Goal: Transaction & Acquisition: Purchase product/service

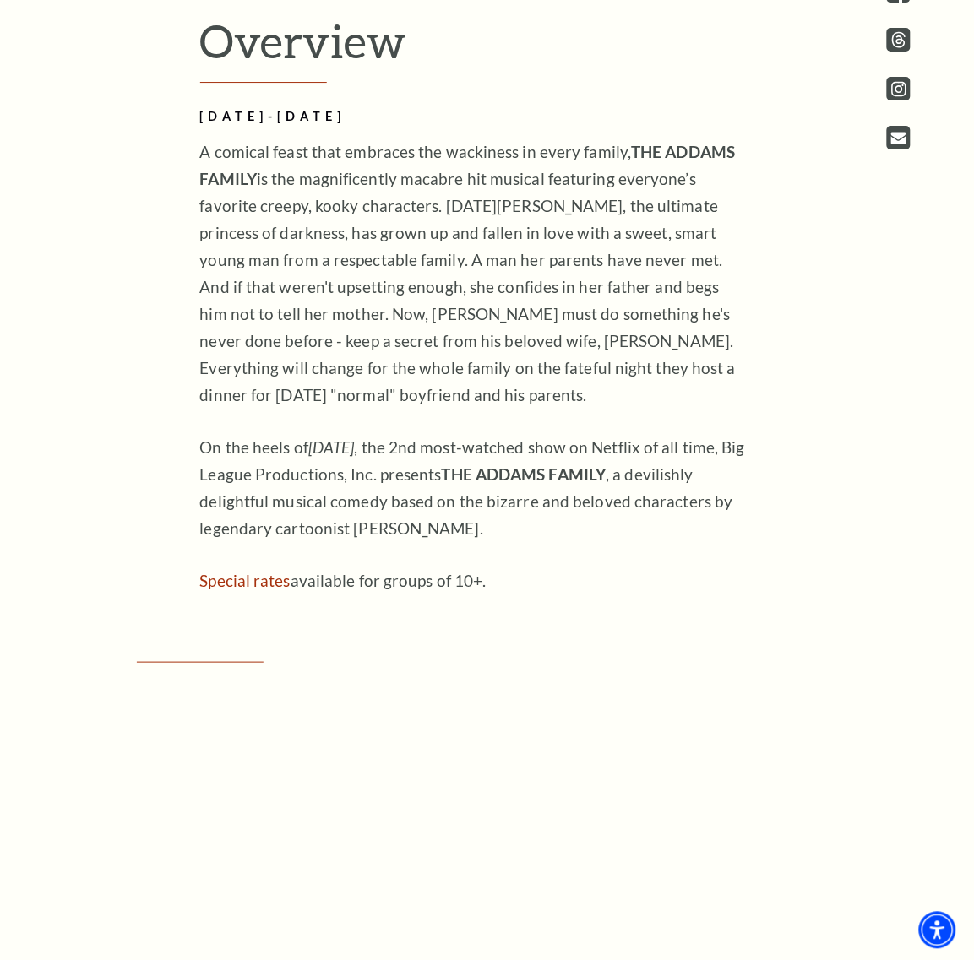
scroll to position [1161, 0]
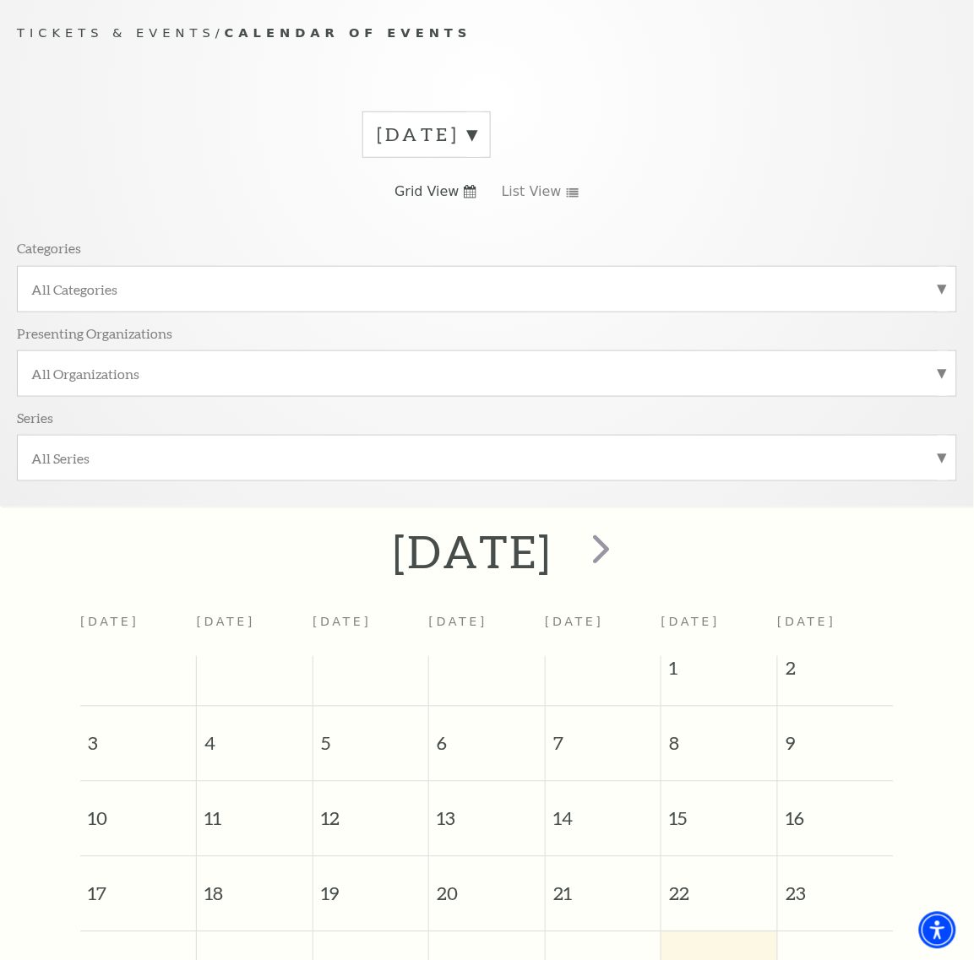
click at [453, 139] on label "[DATE]" at bounding box center [427, 135] width 100 height 26
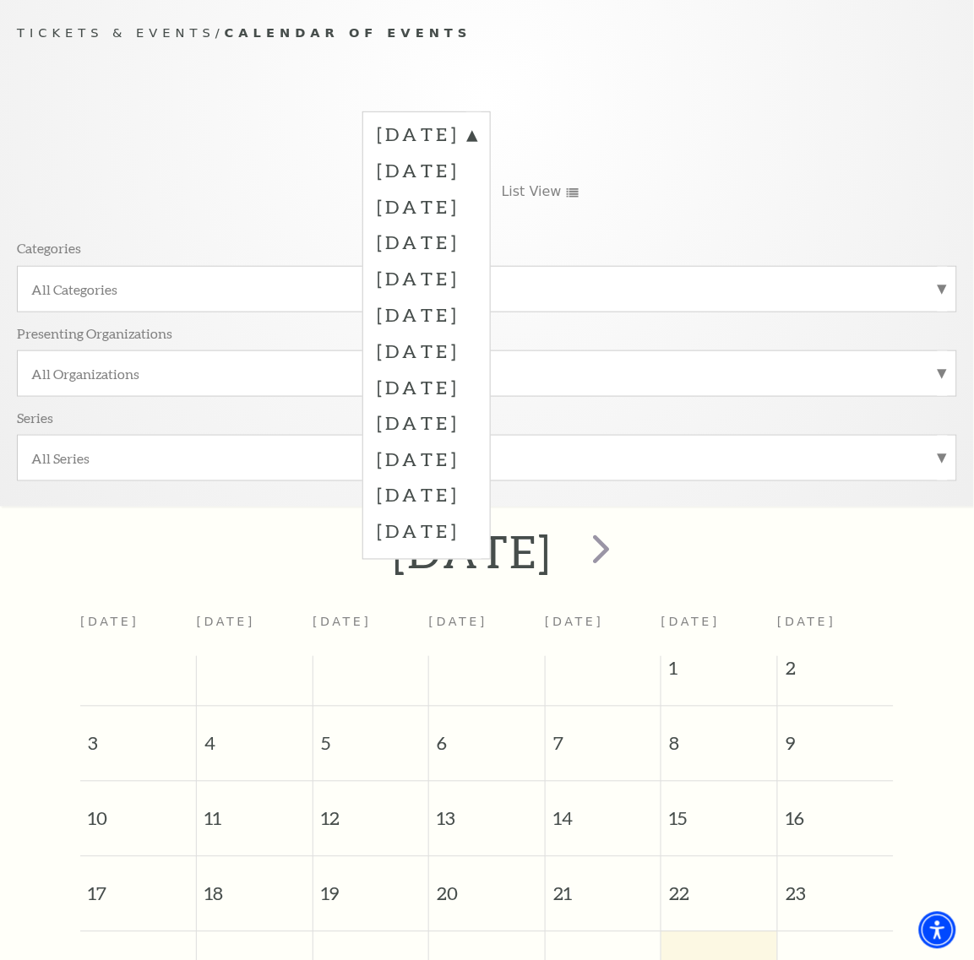
click at [421, 212] on label "October 2025" at bounding box center [427, 206] width 100 height 36
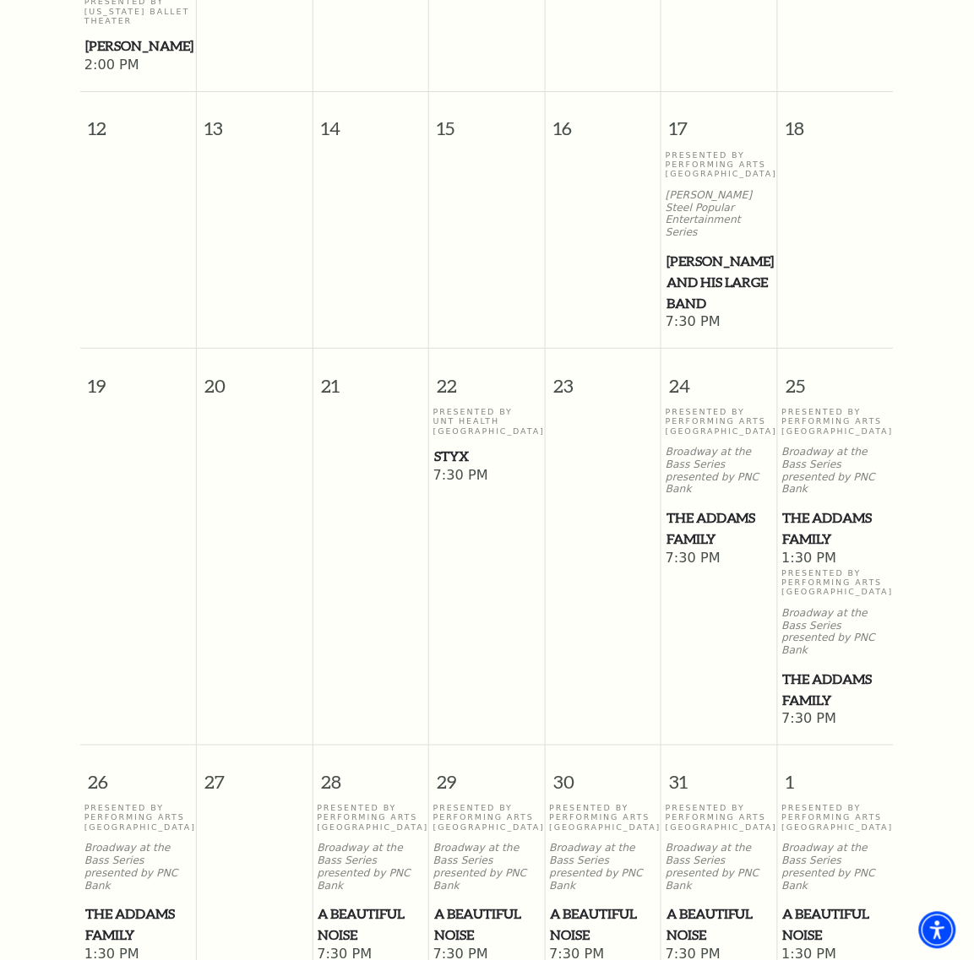
scroll to position [1206, 0]
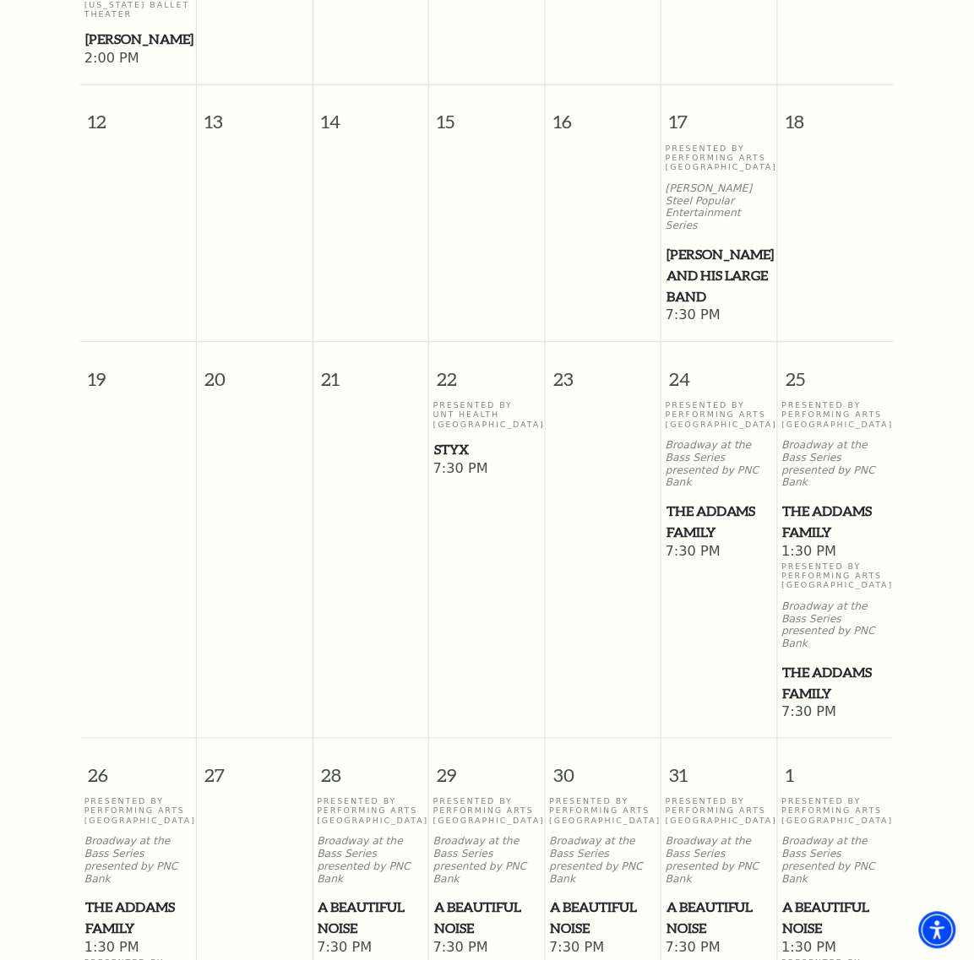
drag, startPoint x: 336, startPoint y: 839, endPoint x: 349, endPoint y: 842, distance: 13.1
click at [349, 898] on span "A Beautiful Noise" at bounding box center [371, 918] width 106 height 41
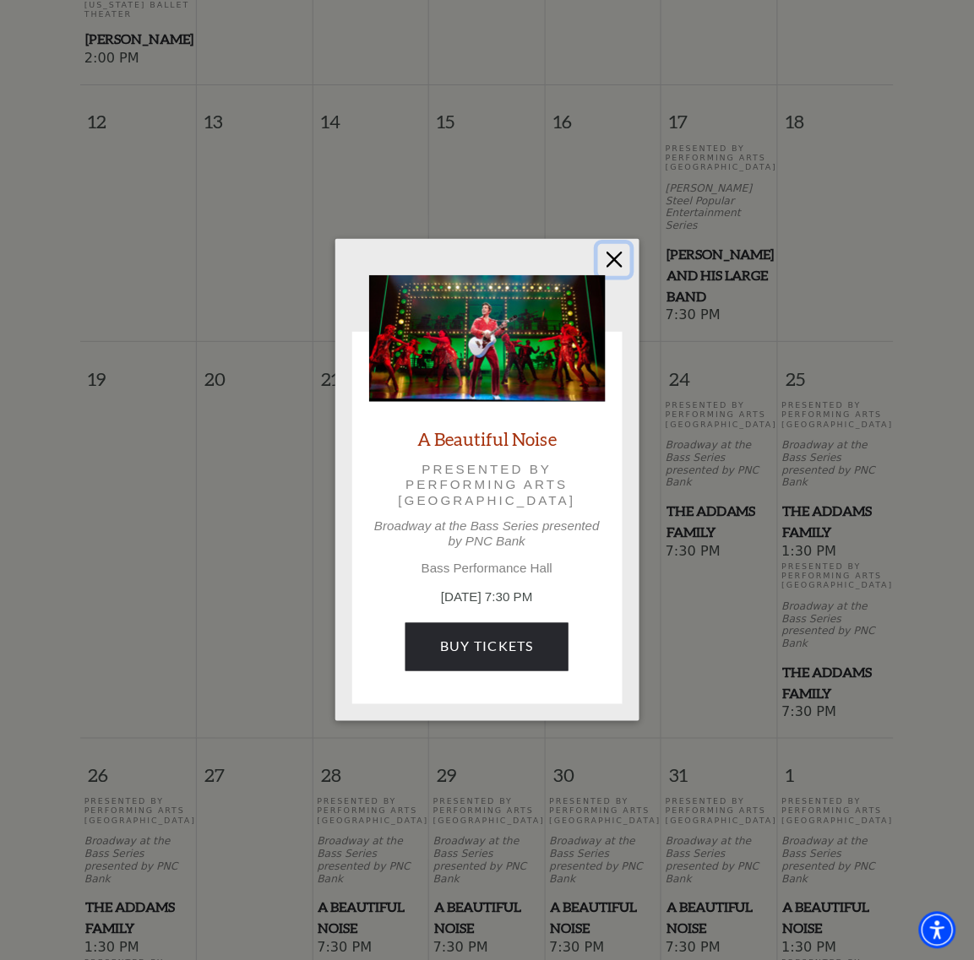
click at [612, 260] on button "Close" at bounding box center [614, 260] width 32 height 32
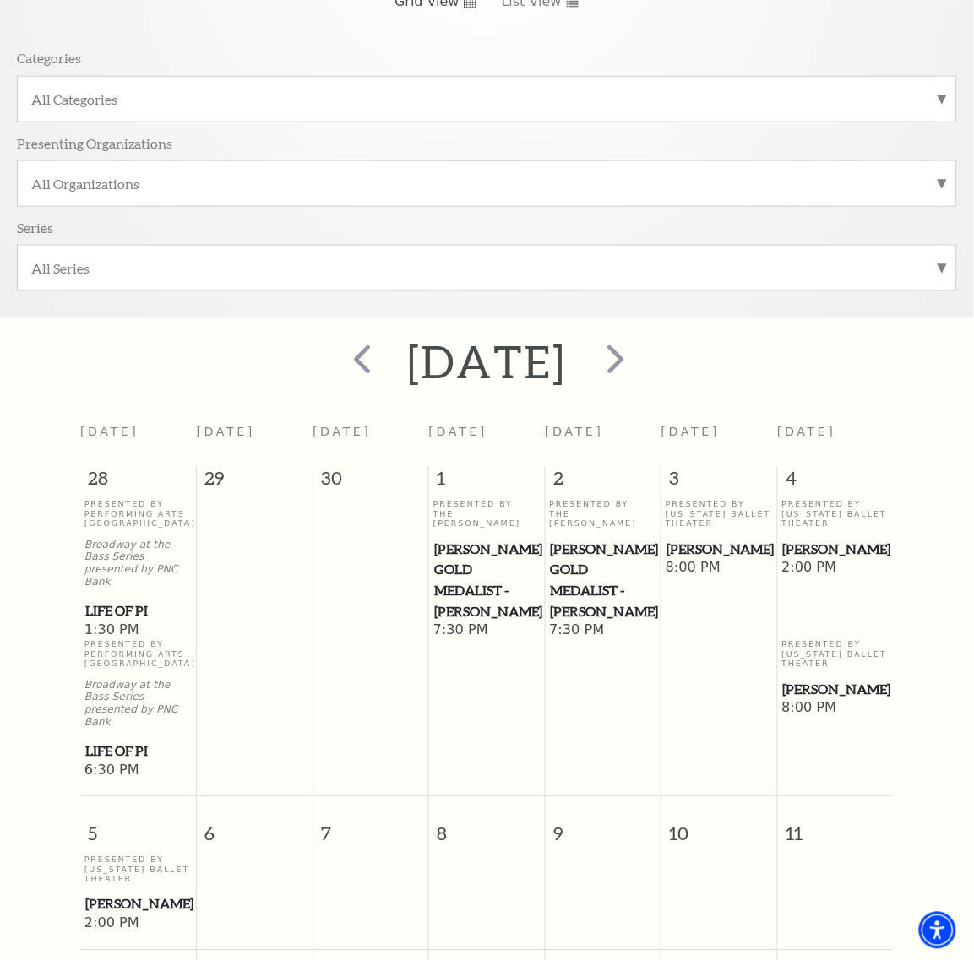
scroll to position [256, 0]
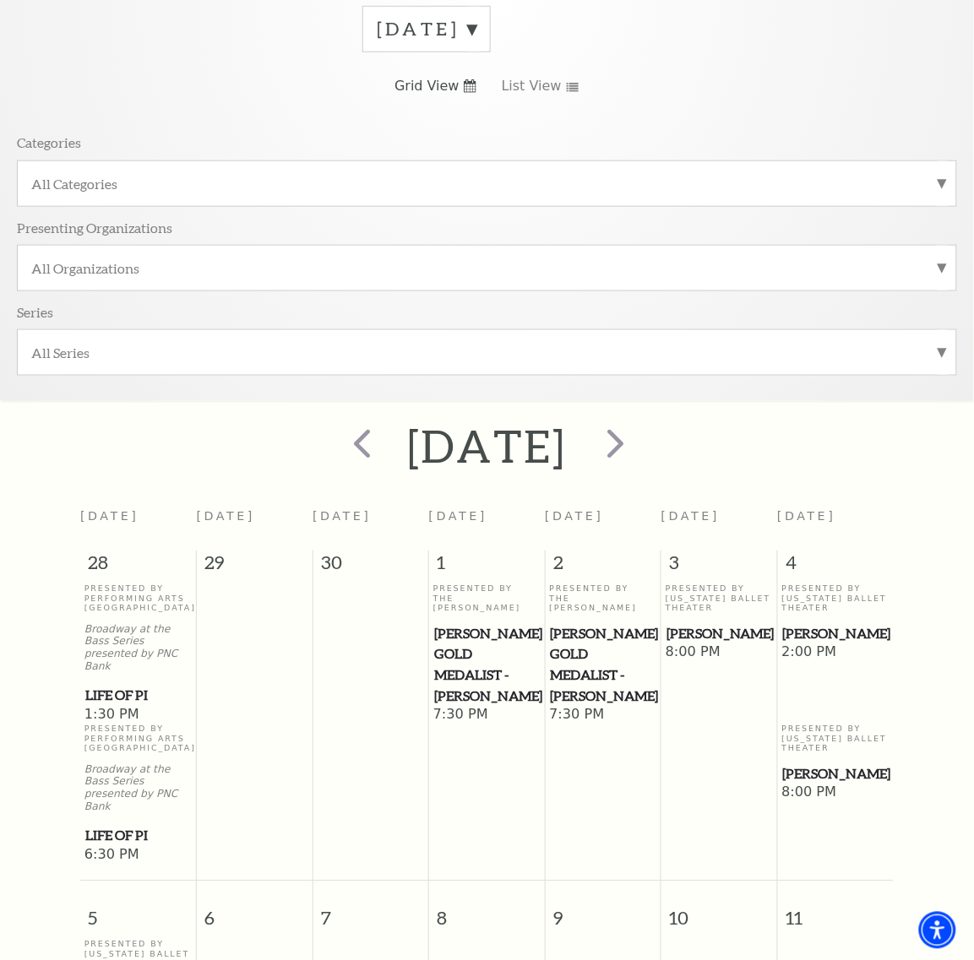
click at [476, 38] on label "October 2025" at bounding box center [427, 29] width 100 height 26
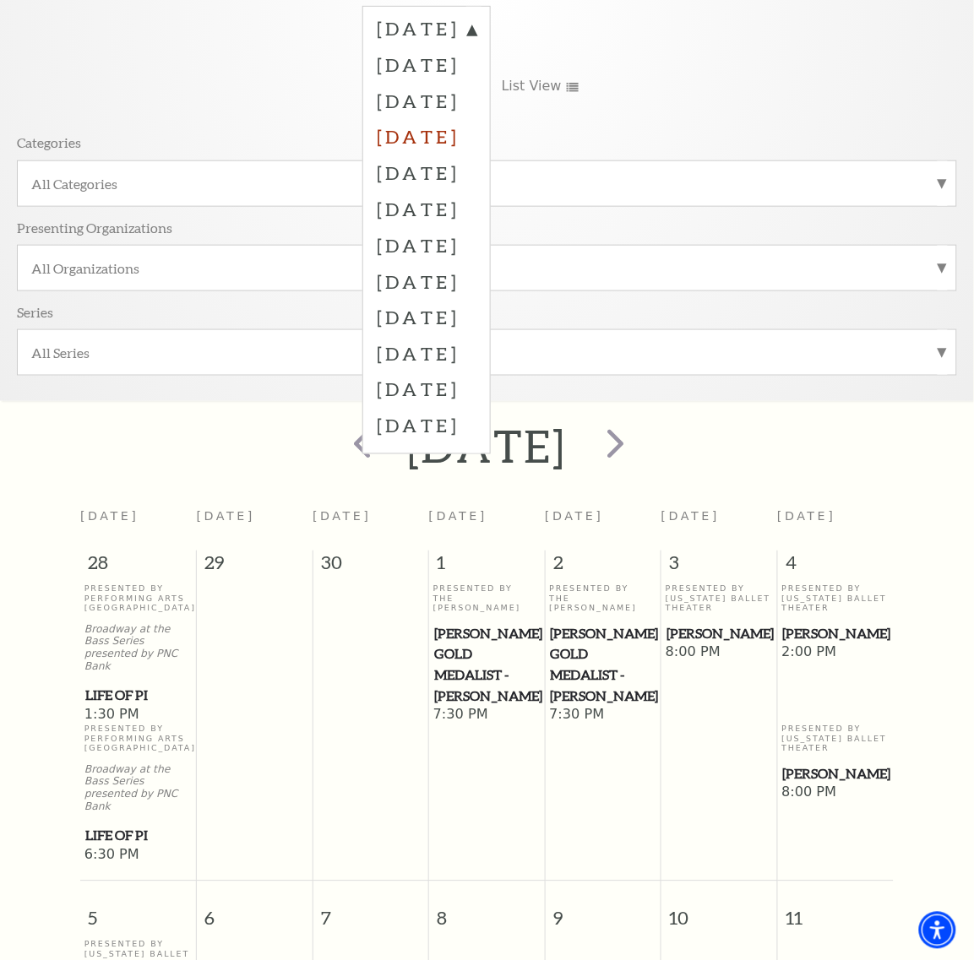
click at [450, 136] on label "November 2025" at bounding box center [427, 136] width 100 height 36
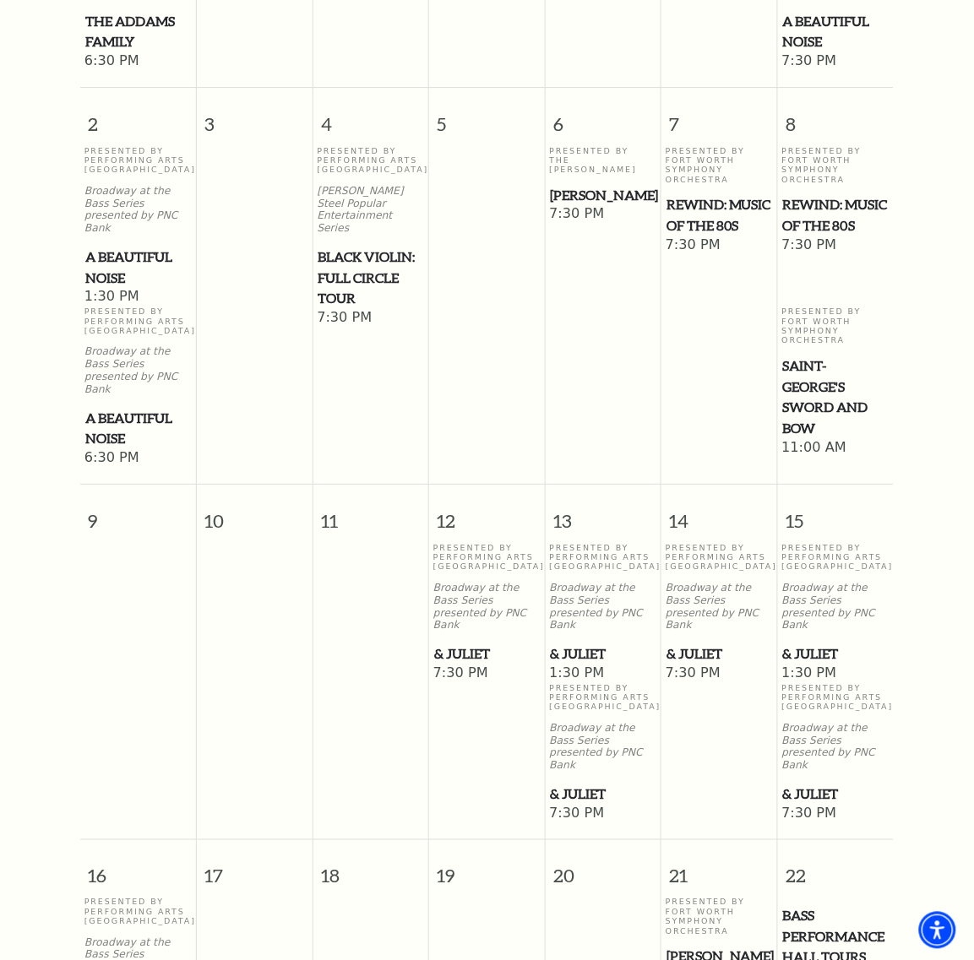
scroll to position [1101, 0]
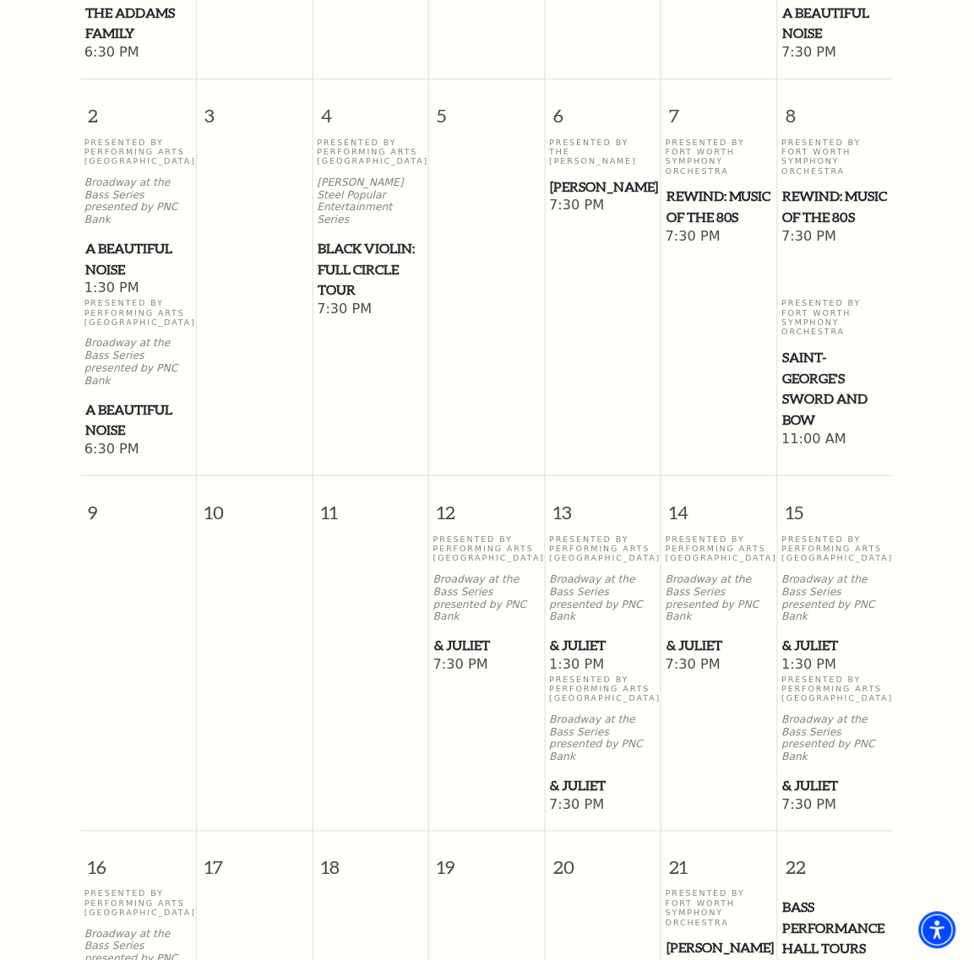
click at [813, 635] on span "& Juliet" at bounding box center [836, 645] width 106 height 21
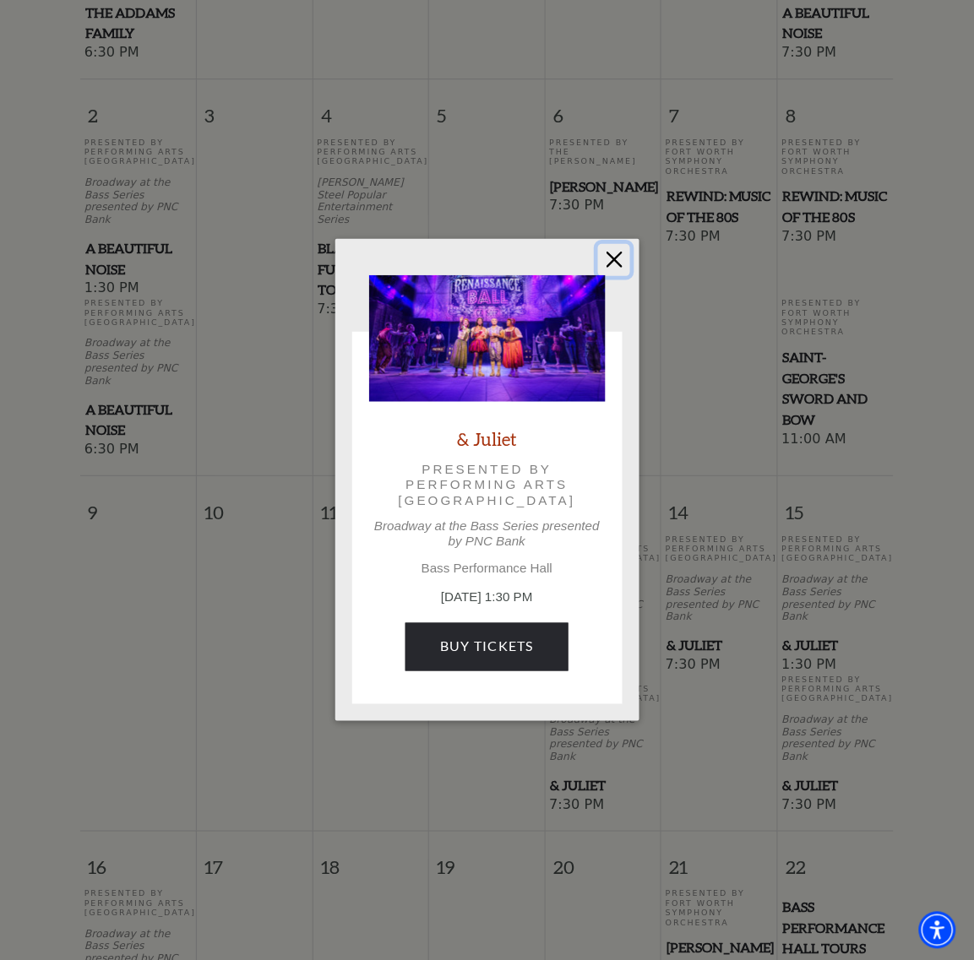
click at [617, 267] on button "Close" at bounding box center [614, 260] width 32 height 32
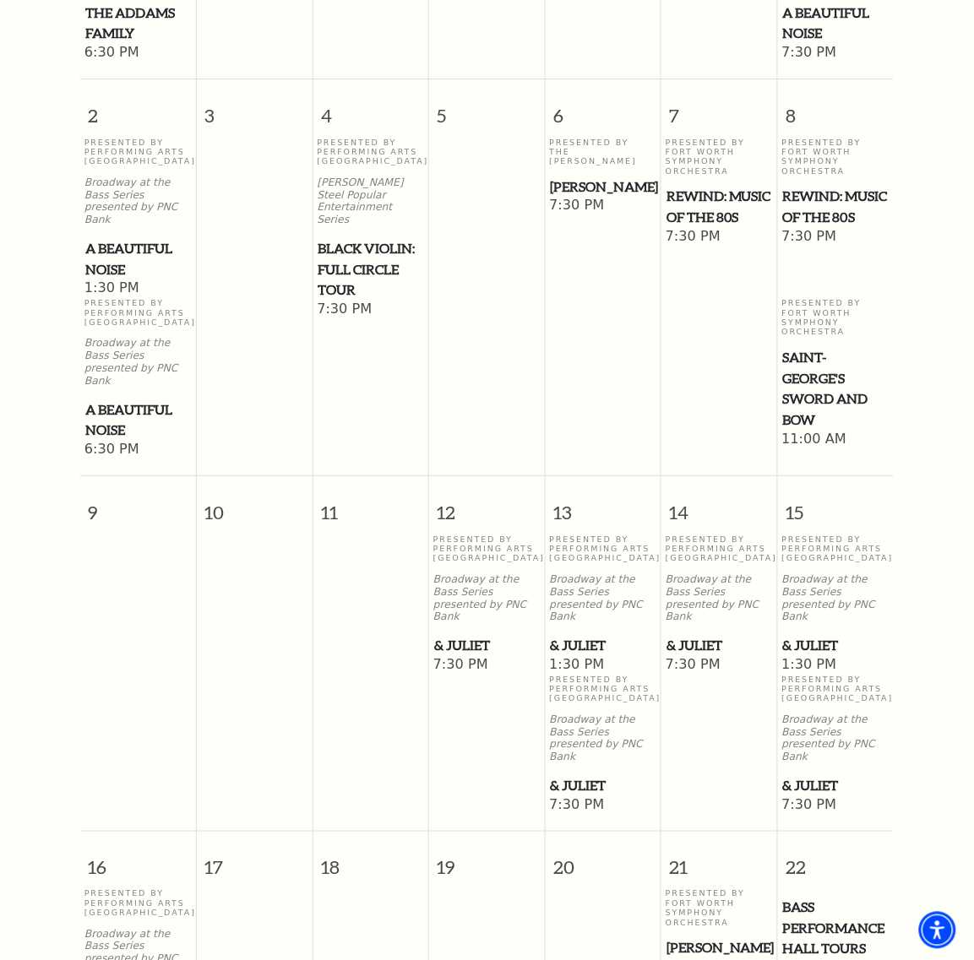
drag, startPoint x: 587, startPoint y: 196, endPoint x: 568, endPoint y: 171, distance: 30.7
click at [587, 197] on span "7:30 PM" at bounding box center [603, 206] width 107 height 19
click at [568, 177] on span "Beatrice Rana" at bounding box center [604, 187] width 106 height 21
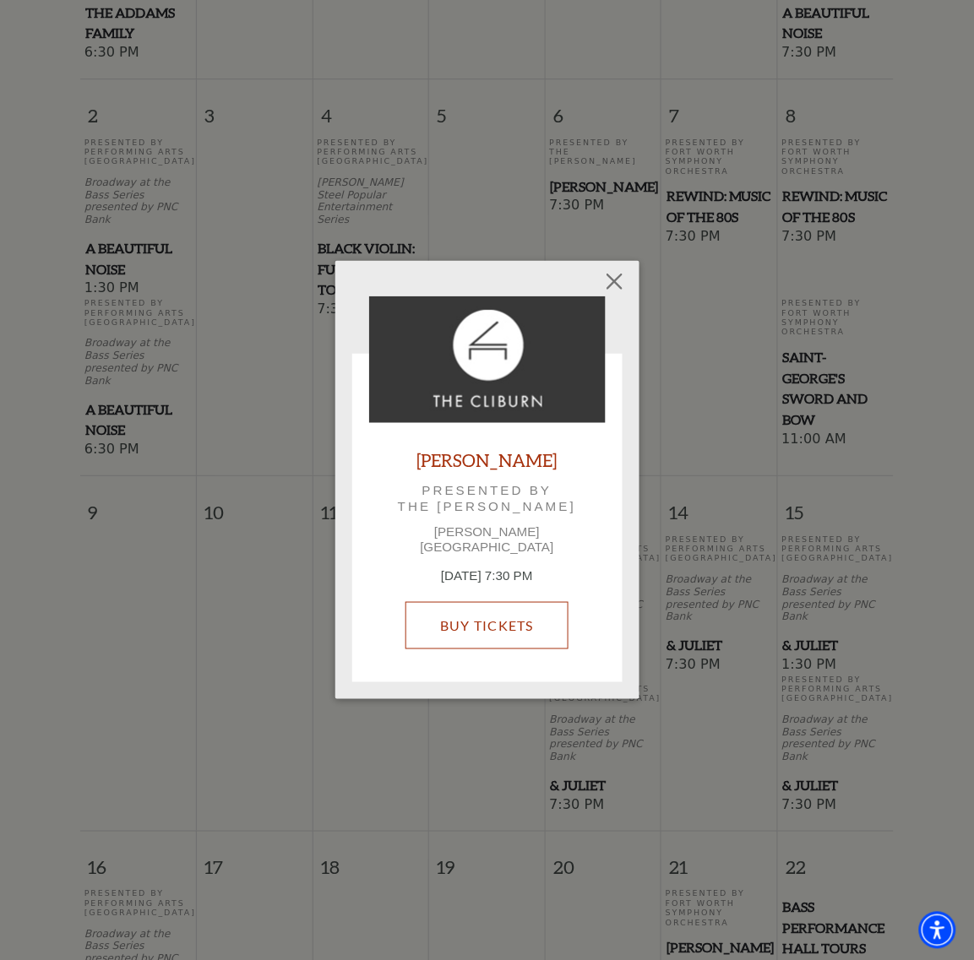
drag, startPoint x: 505, startPoint y: 564, endPoint x: 476, endPoint y: 622, distance: 65.3
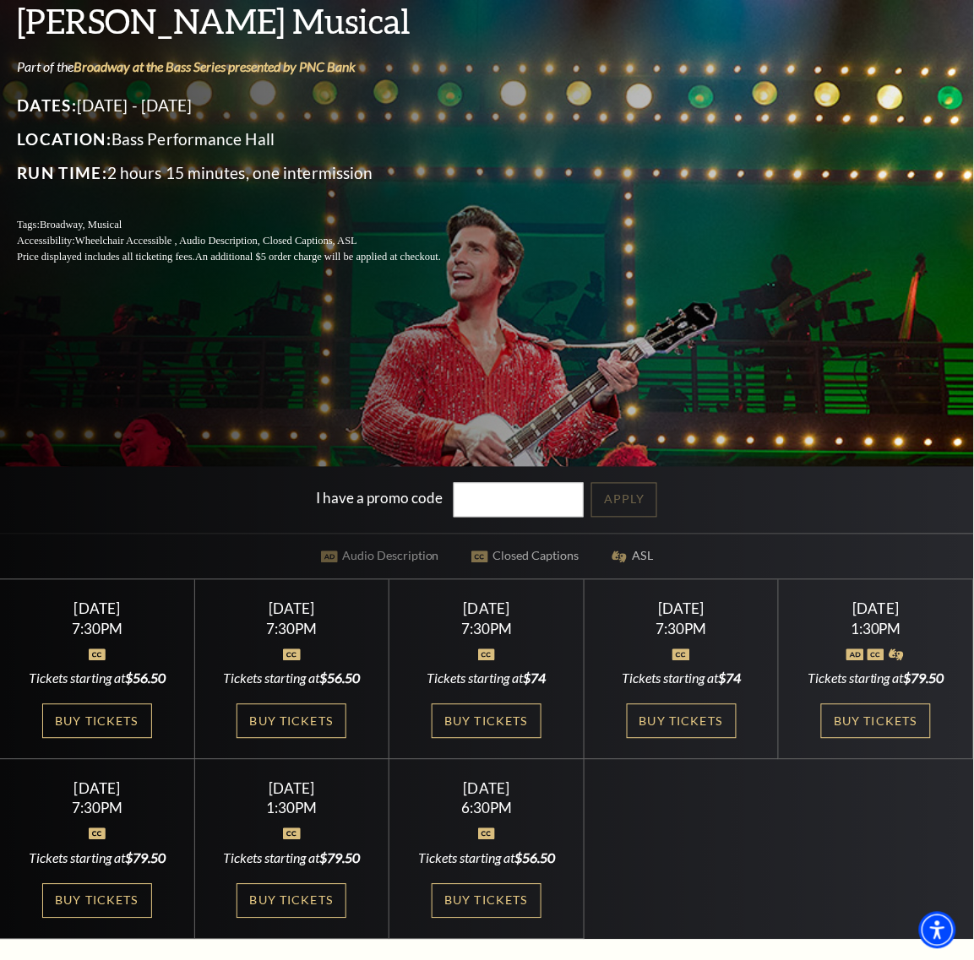
scroll to position [317, 0]
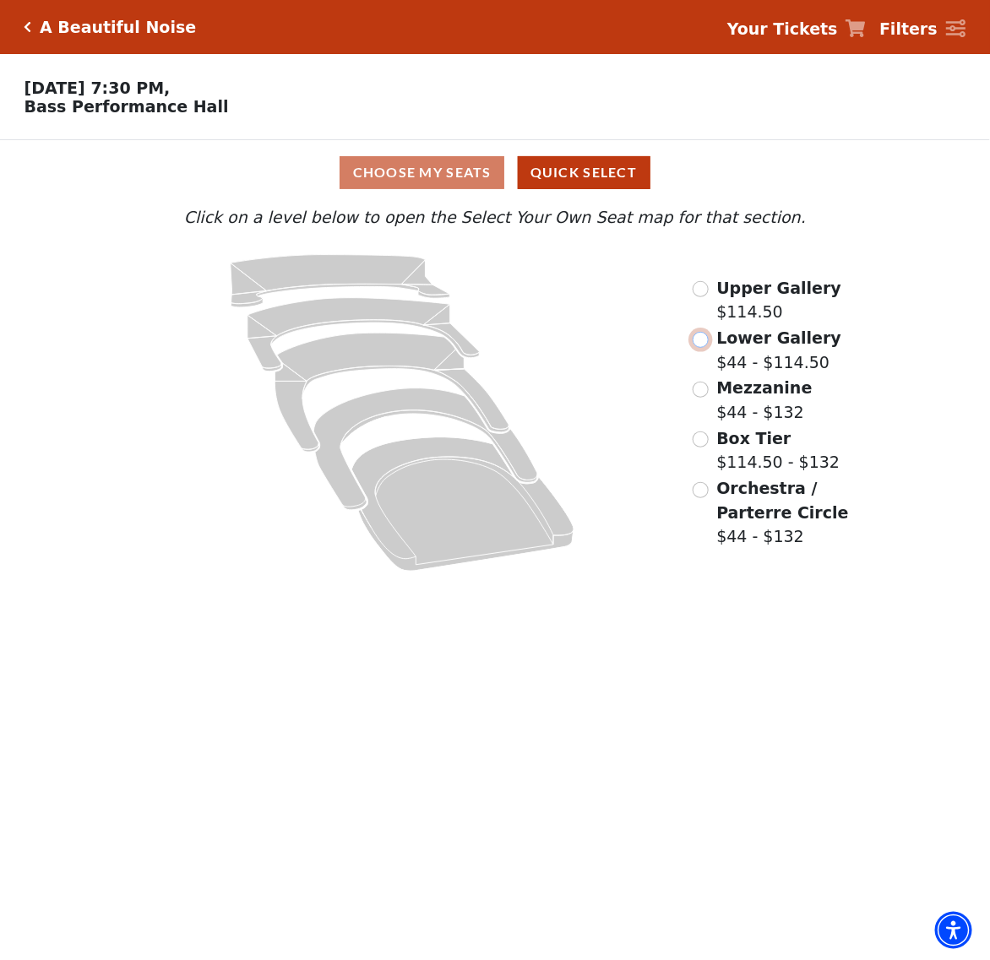
click at [693, 345] on input "Lower Gallery$44 - $114.50\a" at bounding box center [701, 340] width 16 height 16
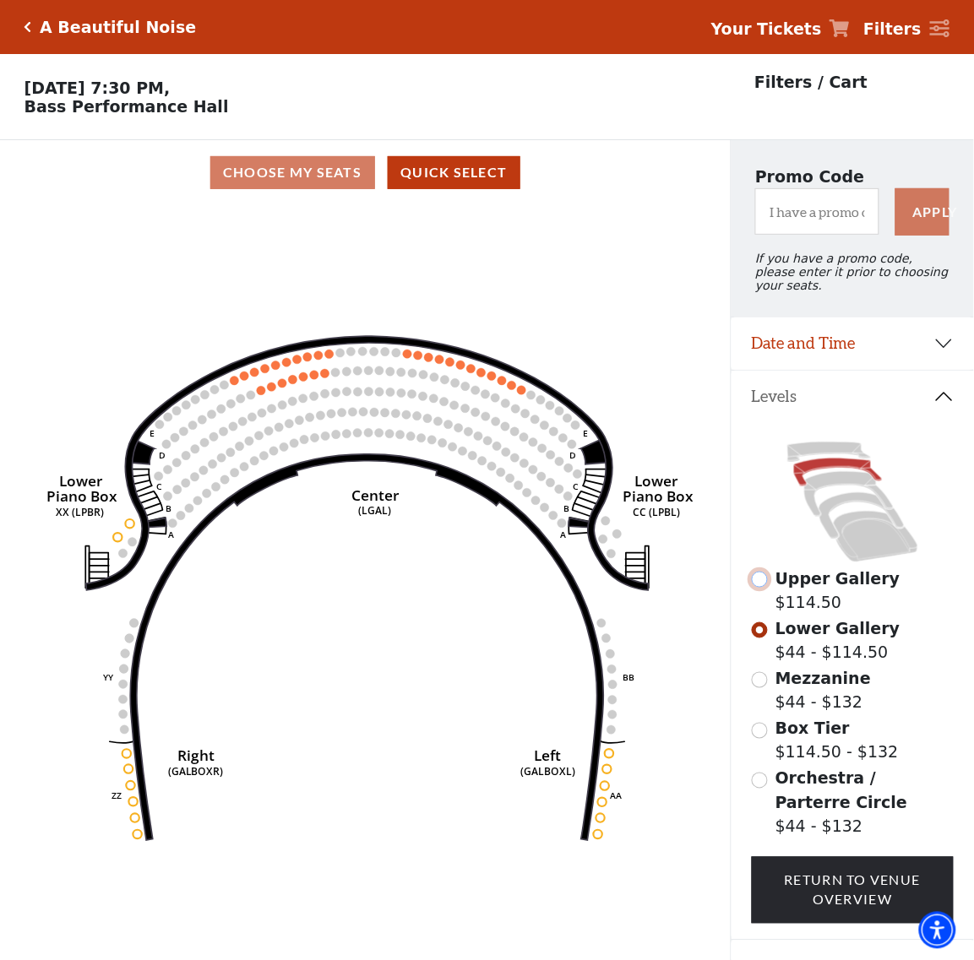
click at [762, 576] on input "Upper Gallery$114.50\a" at bounding box center [760, 580] width 16 height 16
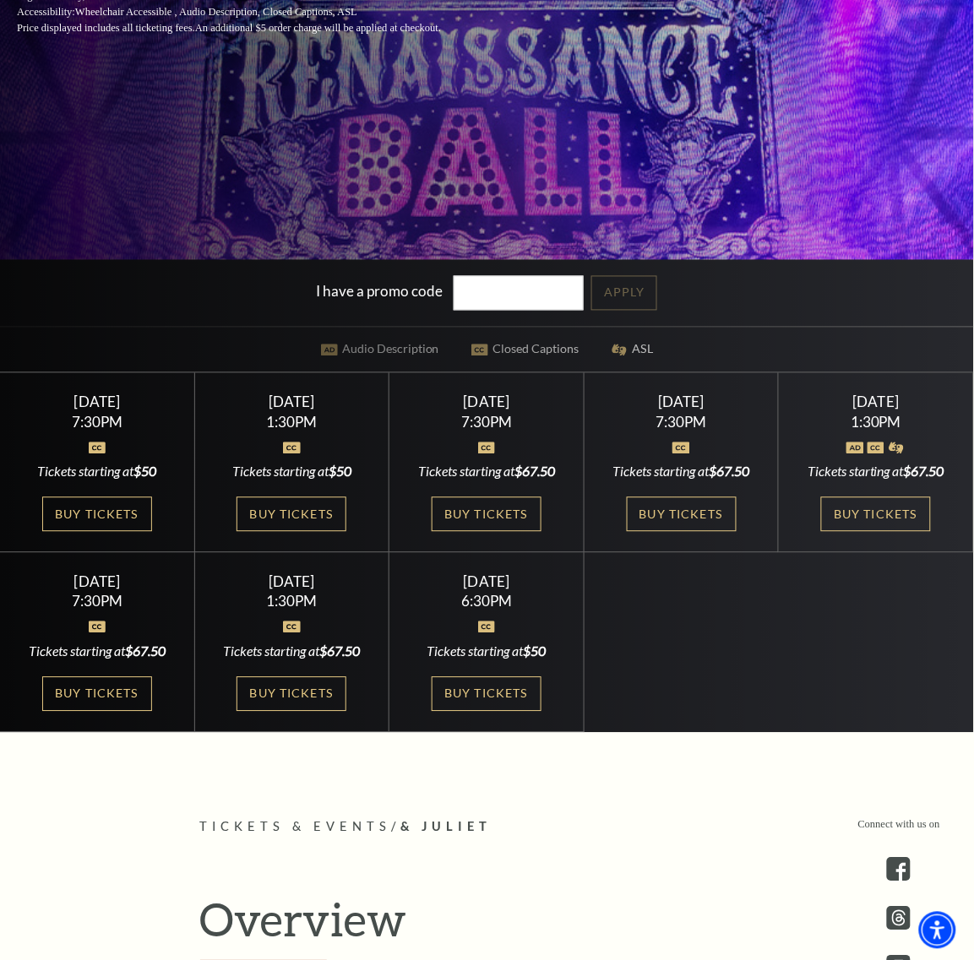
scroll to position [528, 0]
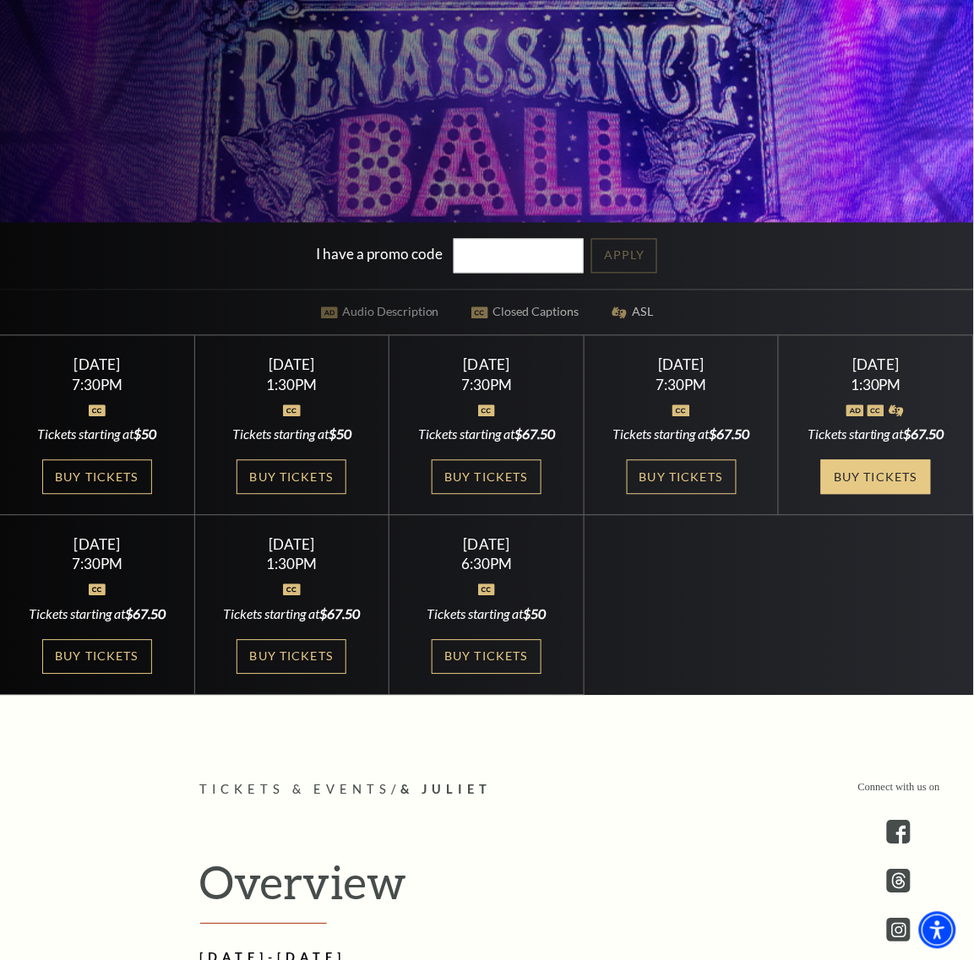
click at [908, 488] on link "Buy Tickets" at bounding box center [876, 477] width 110 height 35
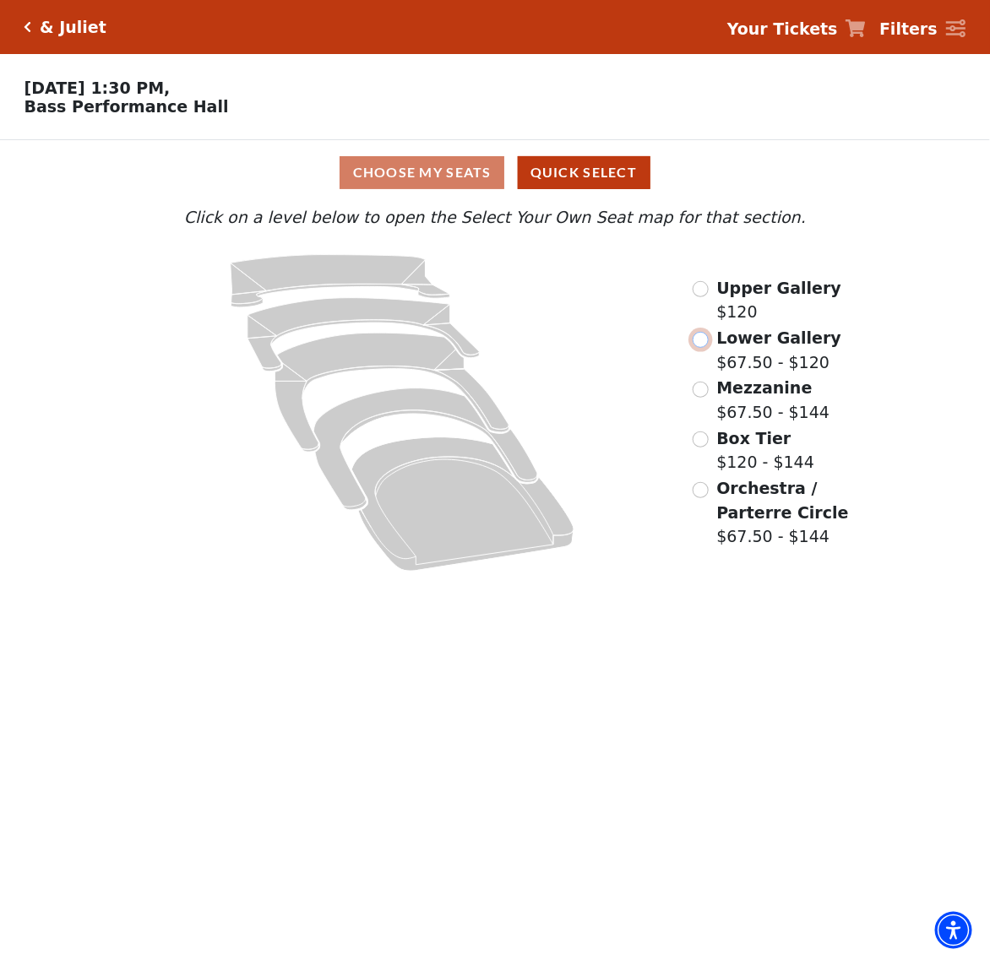
click at [702, 342] on input "Lower Gallery$67.50 - $120\a" at bounding box center [701, 340] width 16 height 16
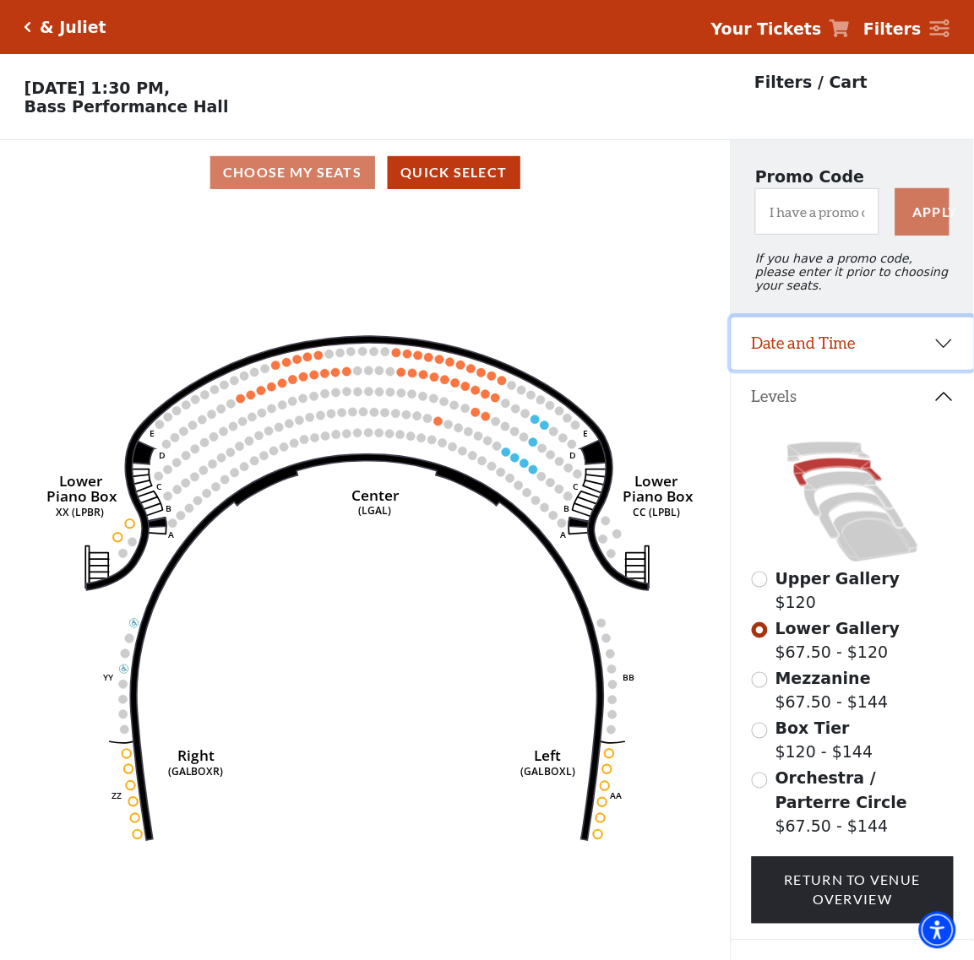
click at [830, 349] on button "Date and Time" at bounding box center [852, 344] width 242 height 52
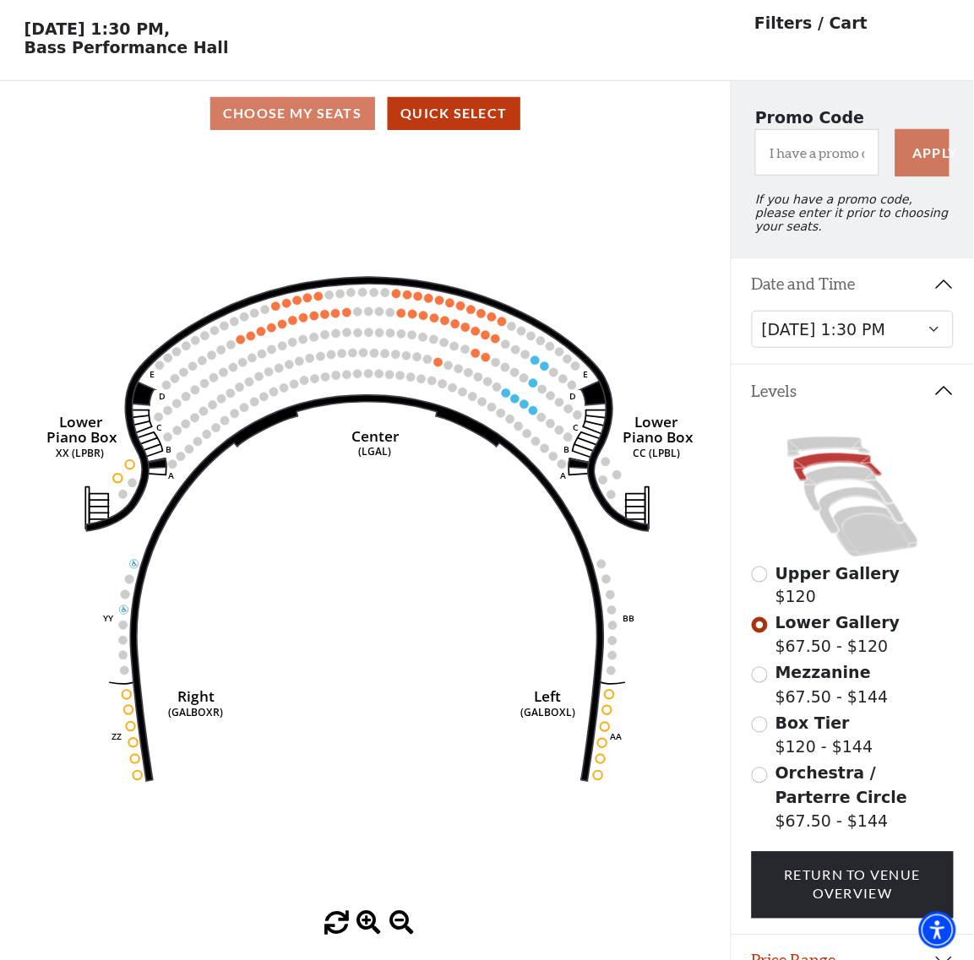
scroll to position [106, 0]
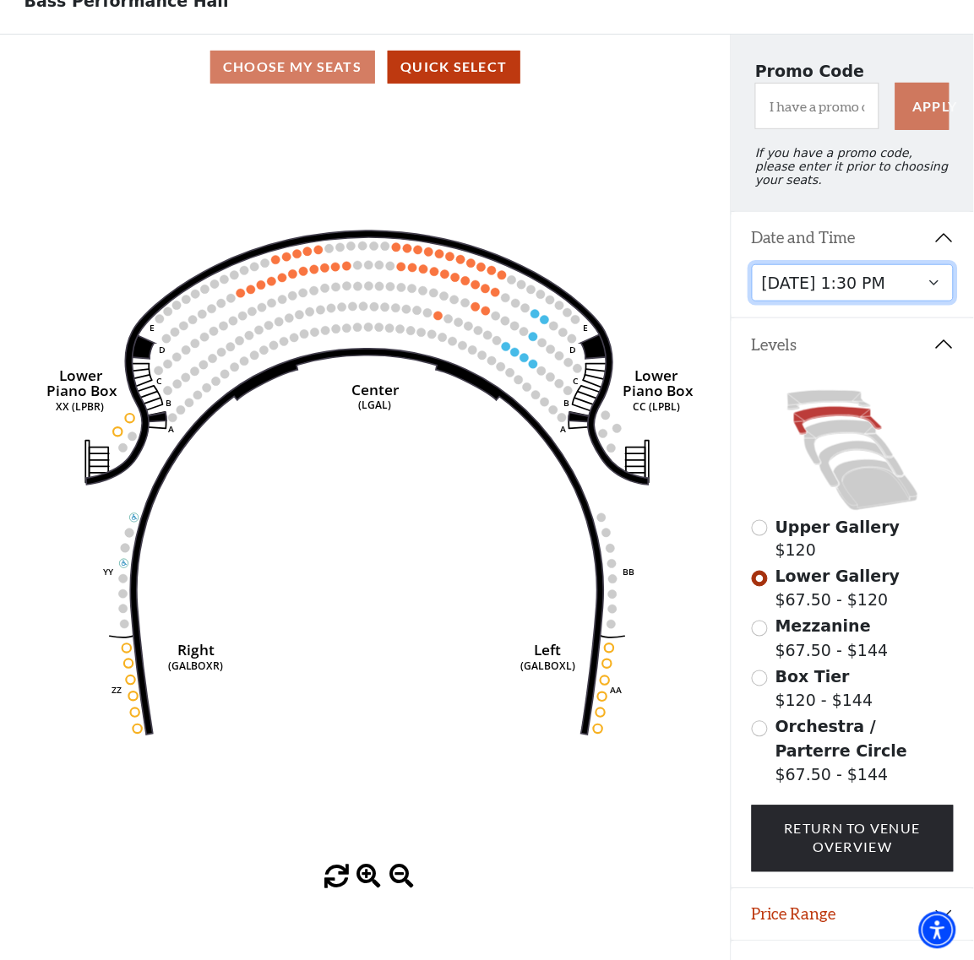
click at [875, 279] on select "Thursday, November 13 at 1:30 PM Wednesday, November 12 at 7:30 PM Thursday, No…" at bounding box center [853, 283] width 203 height 38
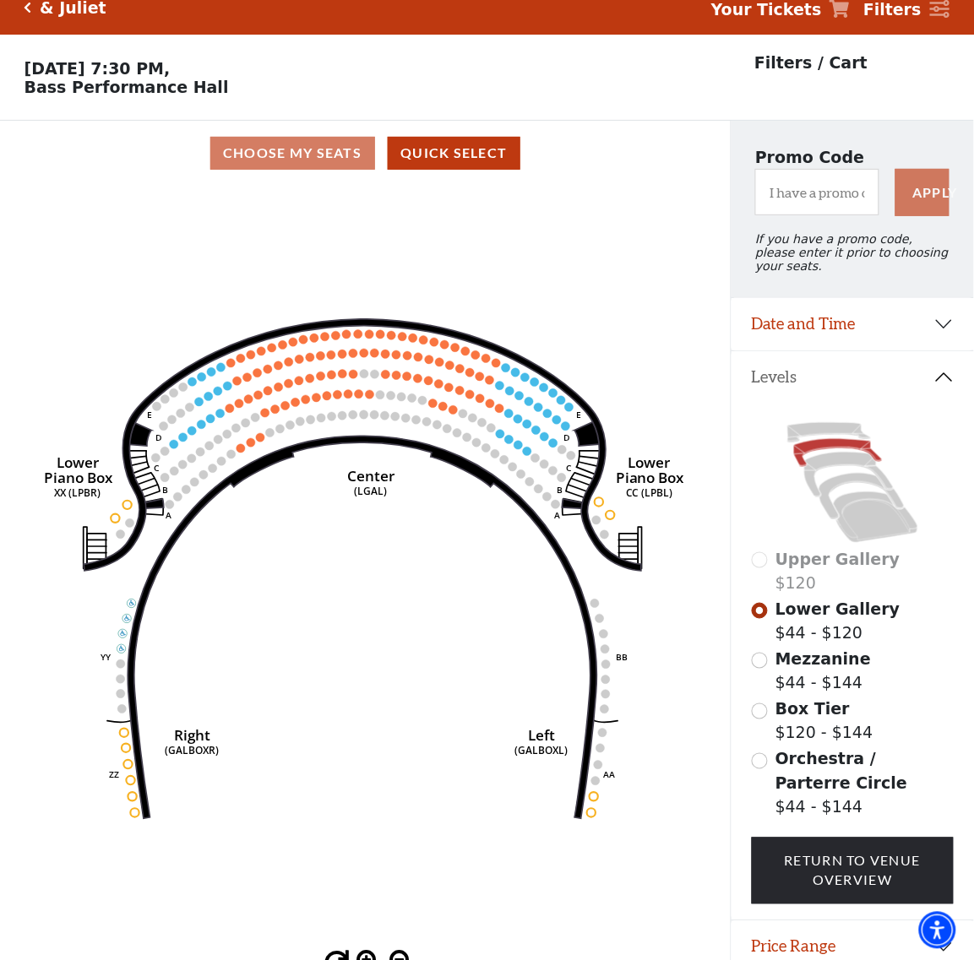
scroll to position [78, 0]
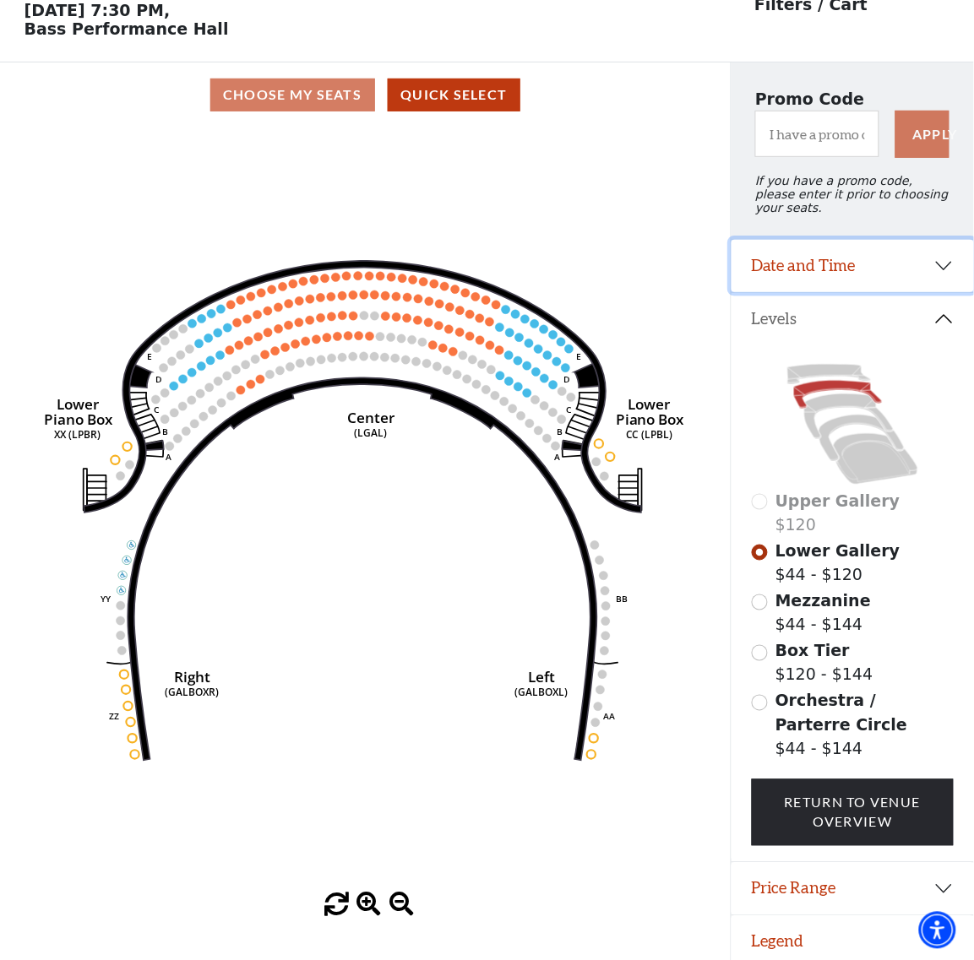
click at [841, 259] on button "Date and Time" at bounding box center [852, 266] width 242 height 52
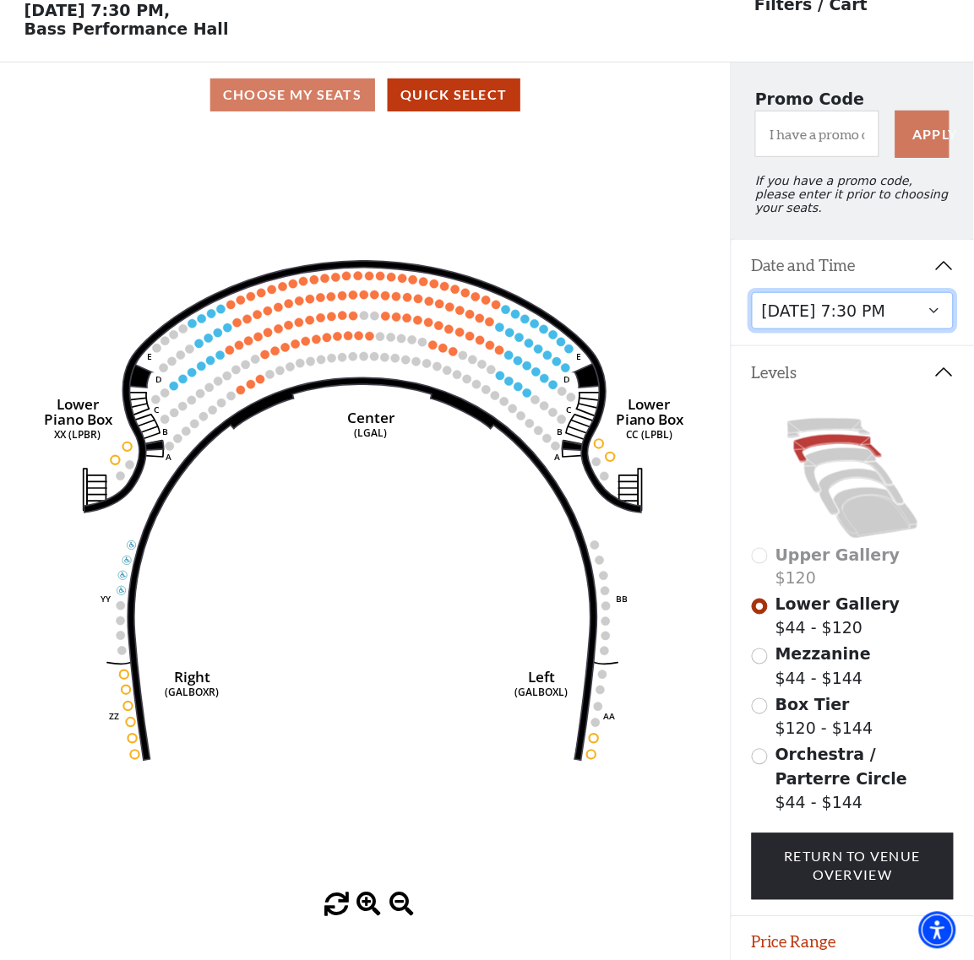
click at [857, 318] on select "Thursday, November 13 at 1:30 PM Wednesday, November 12 at 7:30 PM Thursday, No…" at bounding box center [853, 311] width 203 height 38
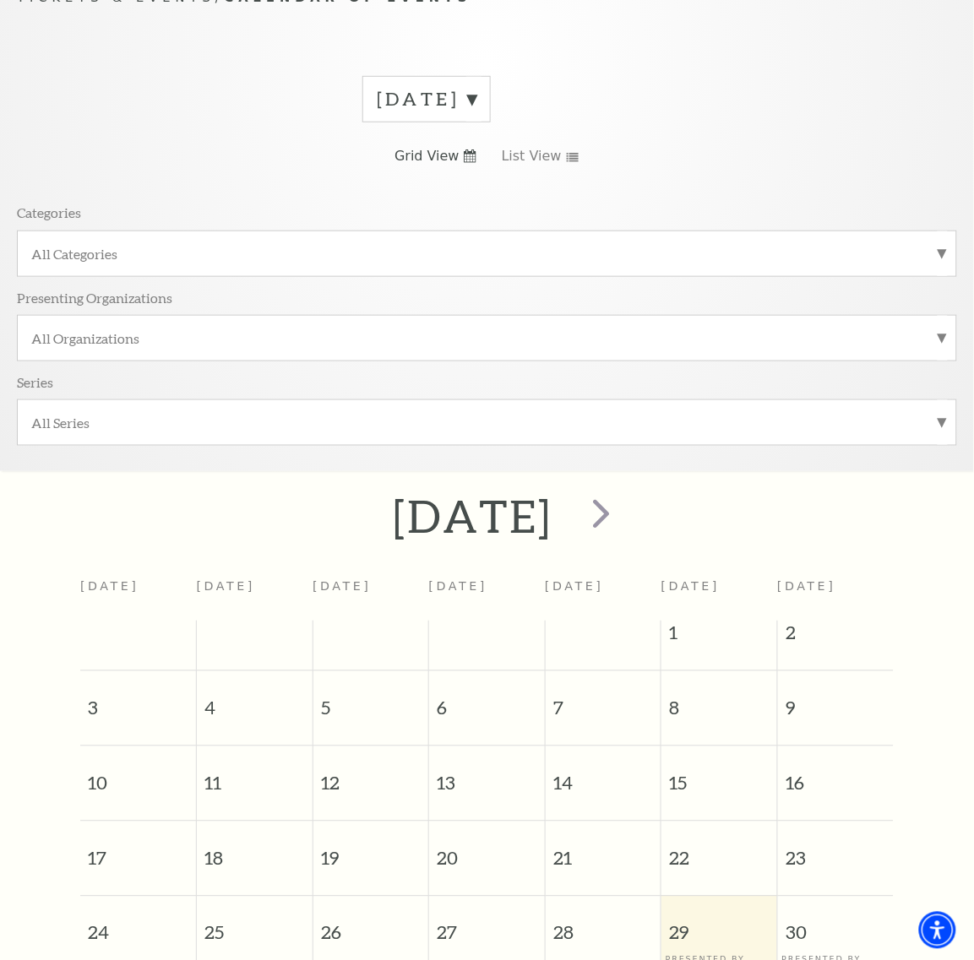
scroll to position [150, 0]
